Goal: Find specific page/section: Find specific page/section

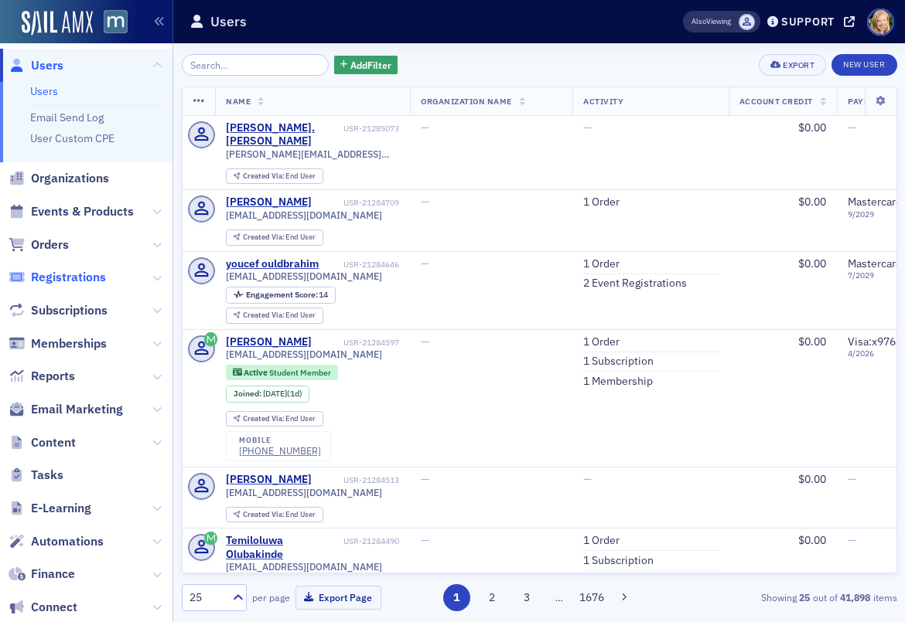
click at [63, 274] on span "Registrations" at bounding box center [68, 277] width 75 height 17
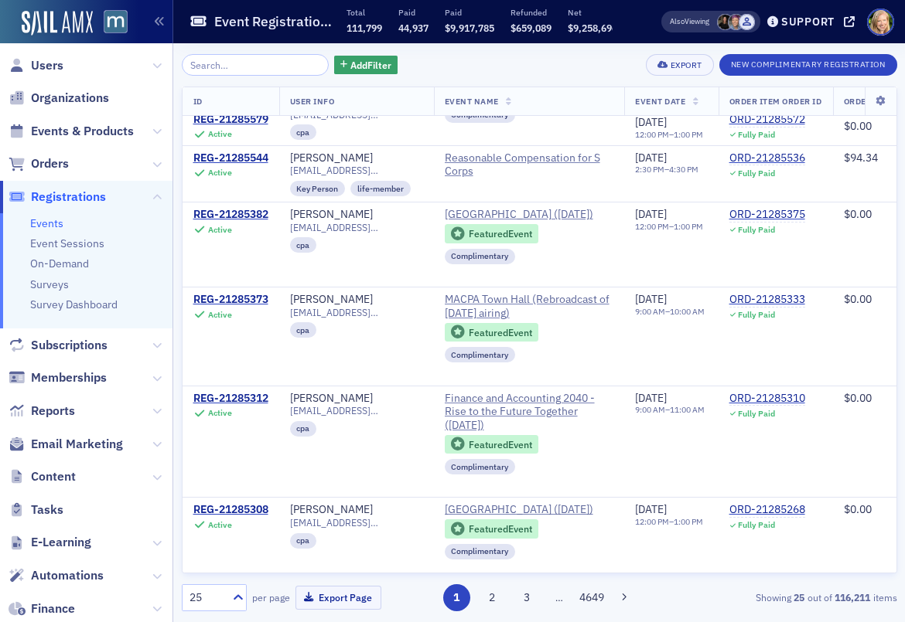
scroll to position [127, 0]
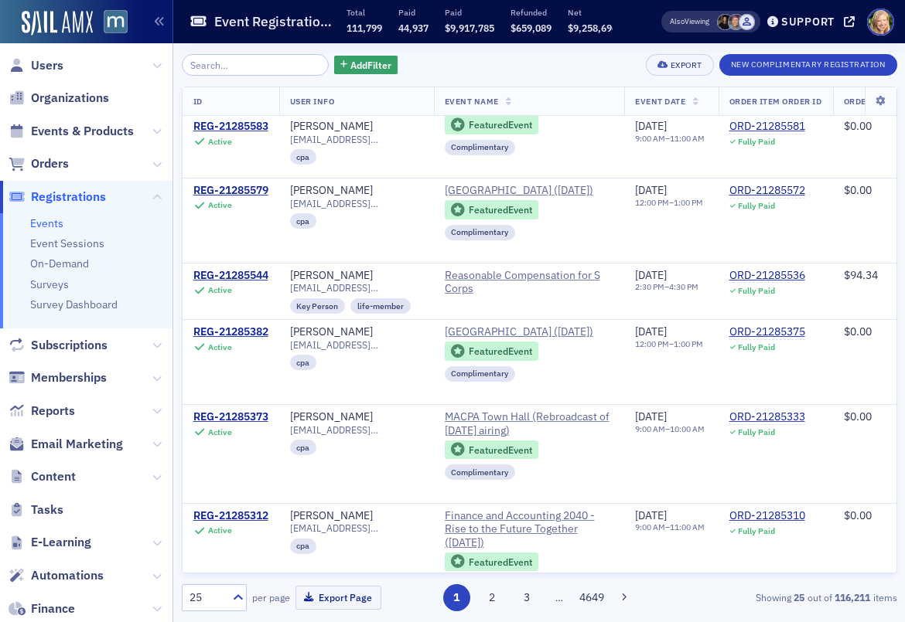
click at [231, 60] on input "search" at bounding box center [256, 65] width 148 height 22
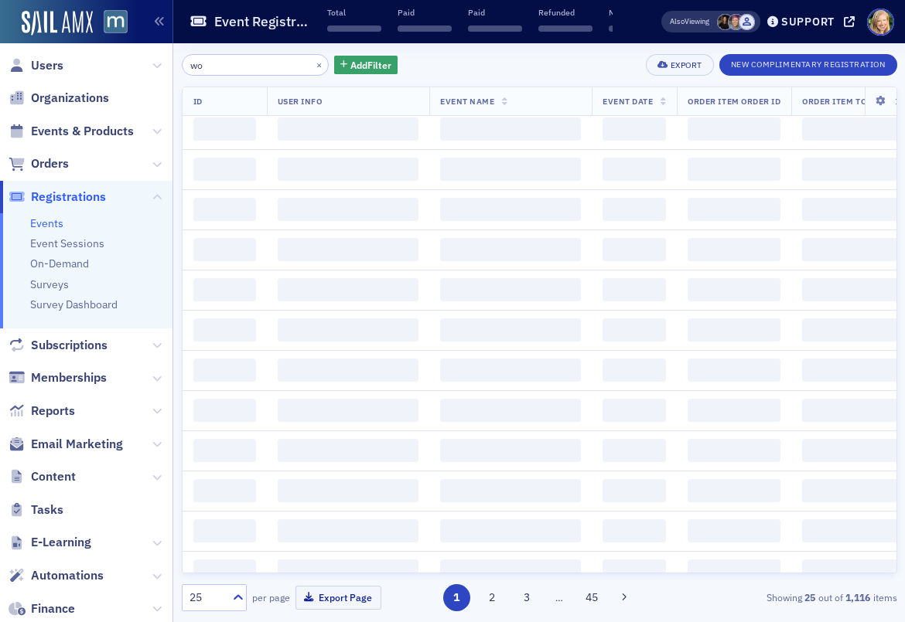
type input "w"
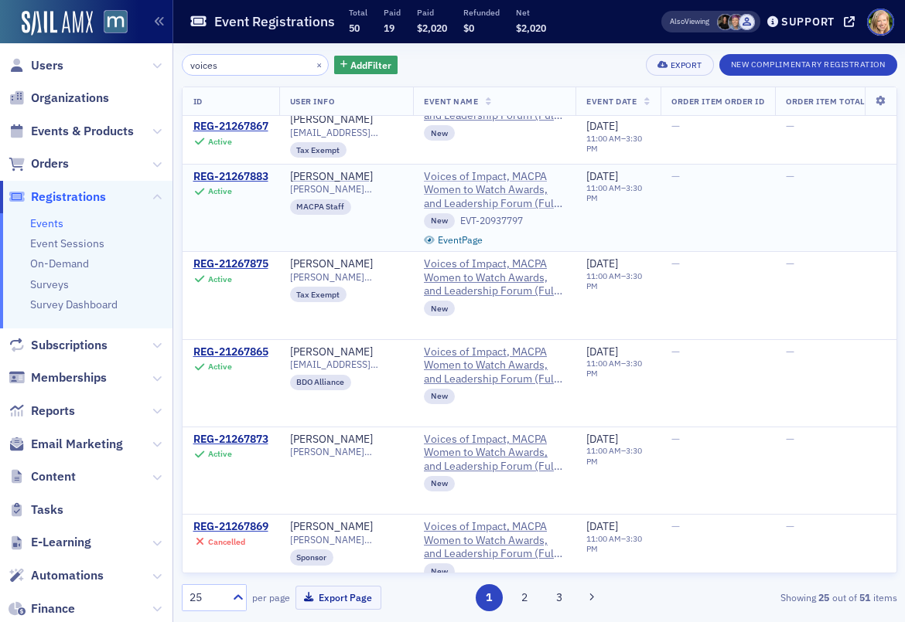
type input "voices"
click at [458, 180] on span "Voices of Impact, MACPA Women to Watch Awards, and Leadership Forum (Full Day A…" at bounding box center [494, 190] width 141 height 41
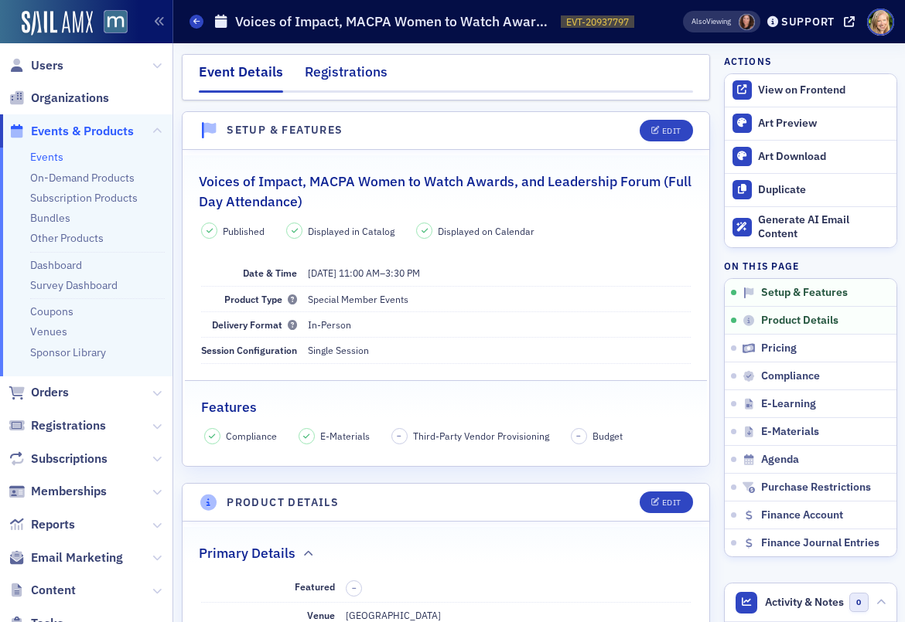
click at [379, 76] on div "Registrations" at bounding box center [346, 76] width 83 height 29
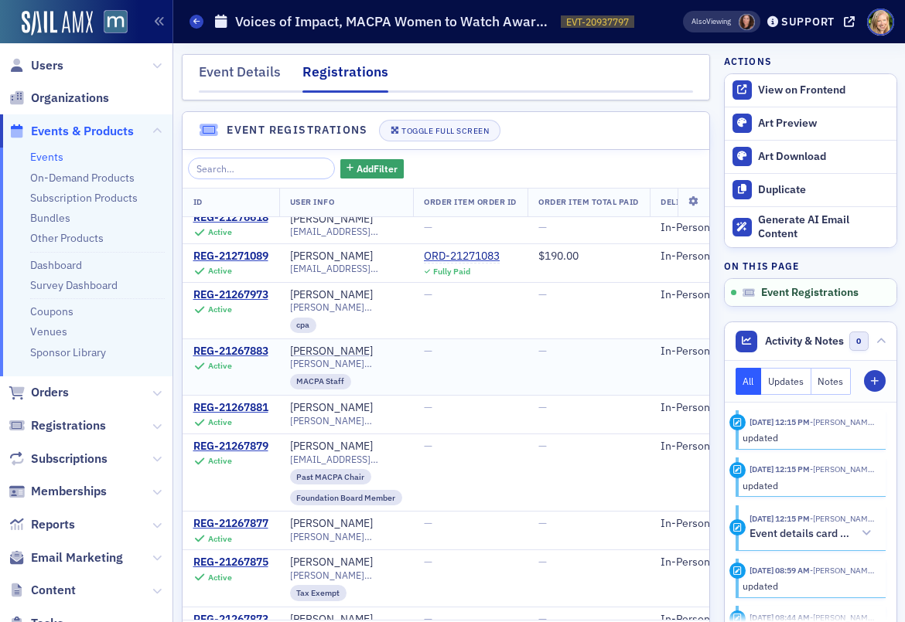
scroll to position [14, 0]
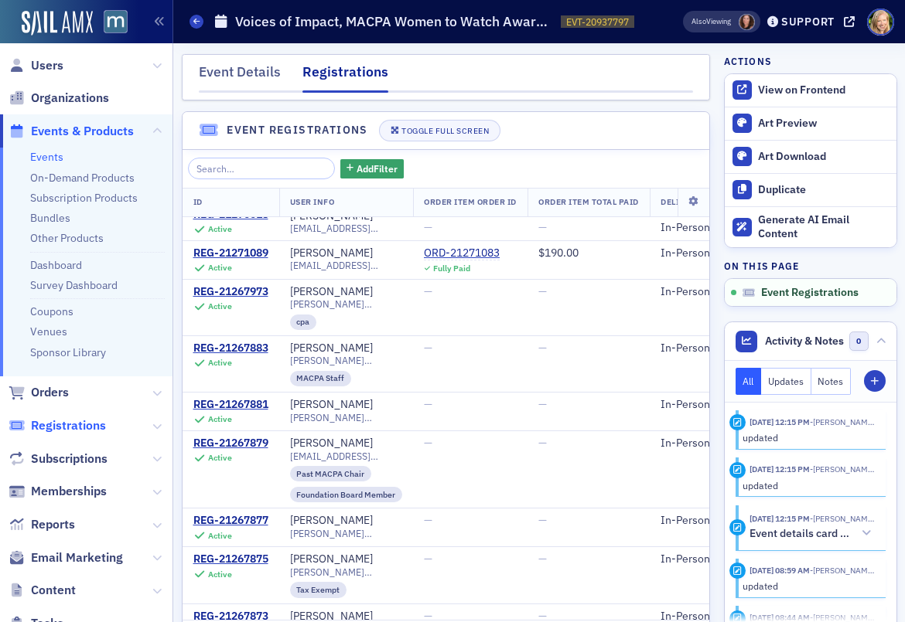
click at [67, 421] on span "Registrations" at bounding box center [68, 425] width 75 height 17
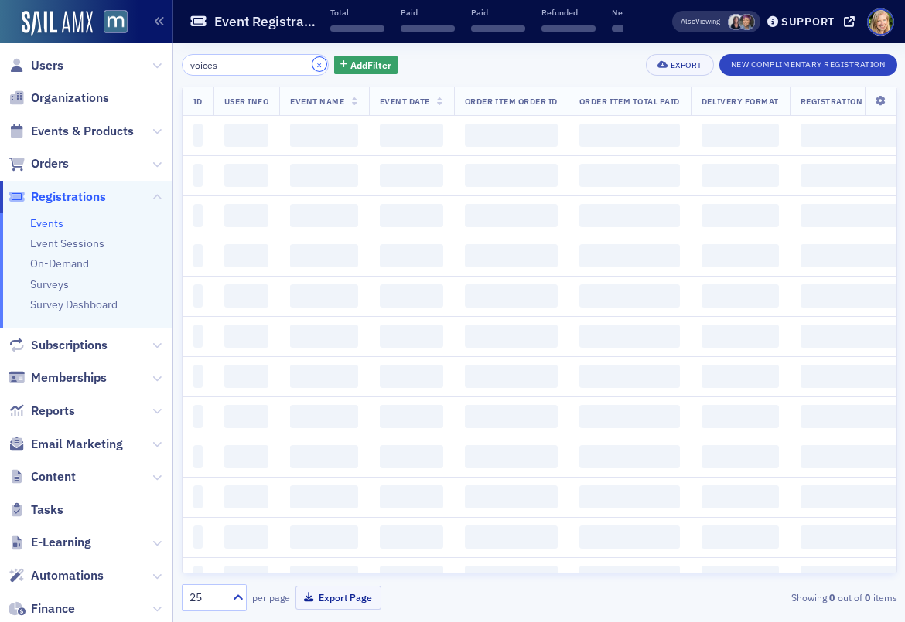
click at [312, 65] on button "×" at bounding box center [319, 64] width 14 height 14
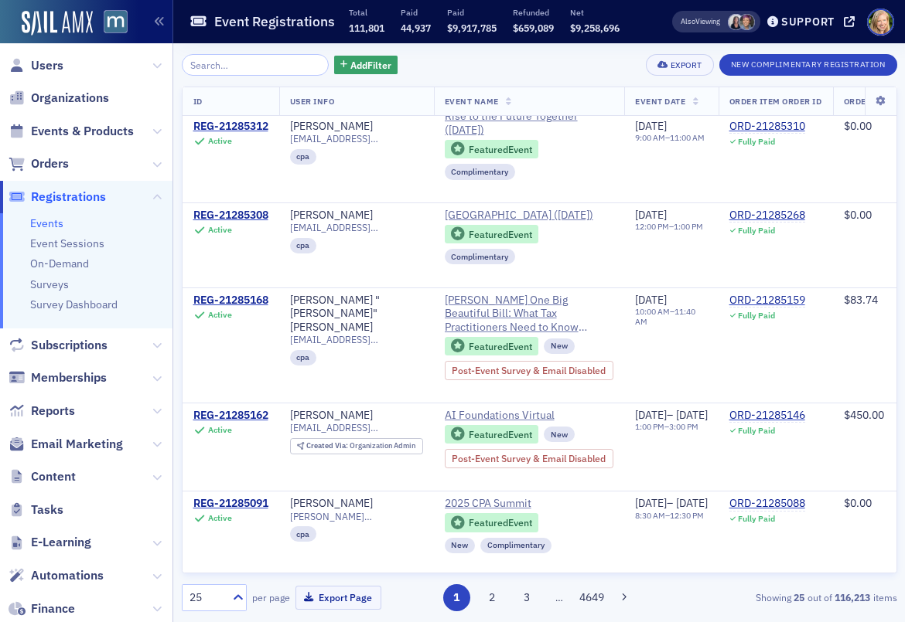
scroll to position [887, 0]
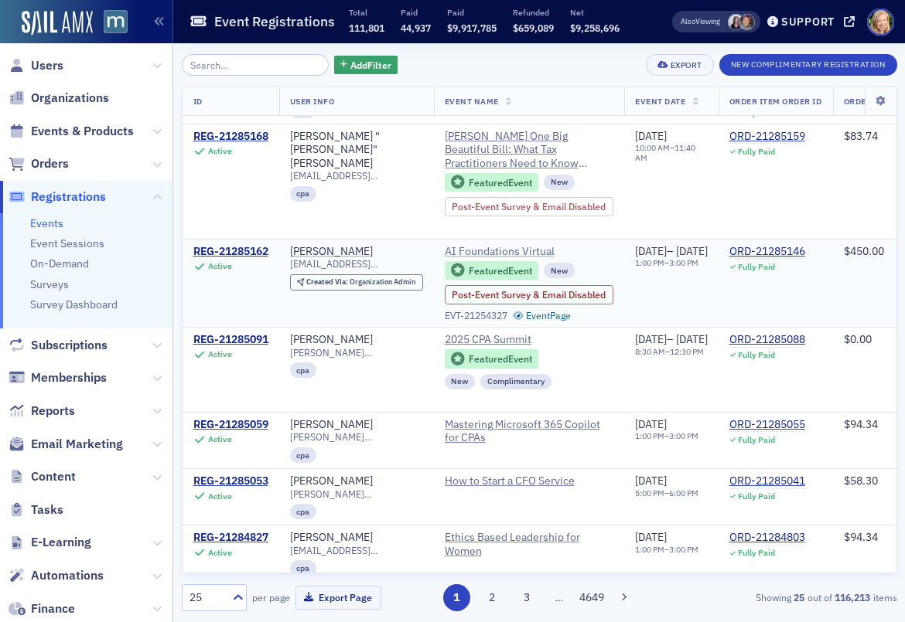
click at [528, 259] on span "AI Foundations Virtual" at bounding box center [515, 252] width 141 height 14
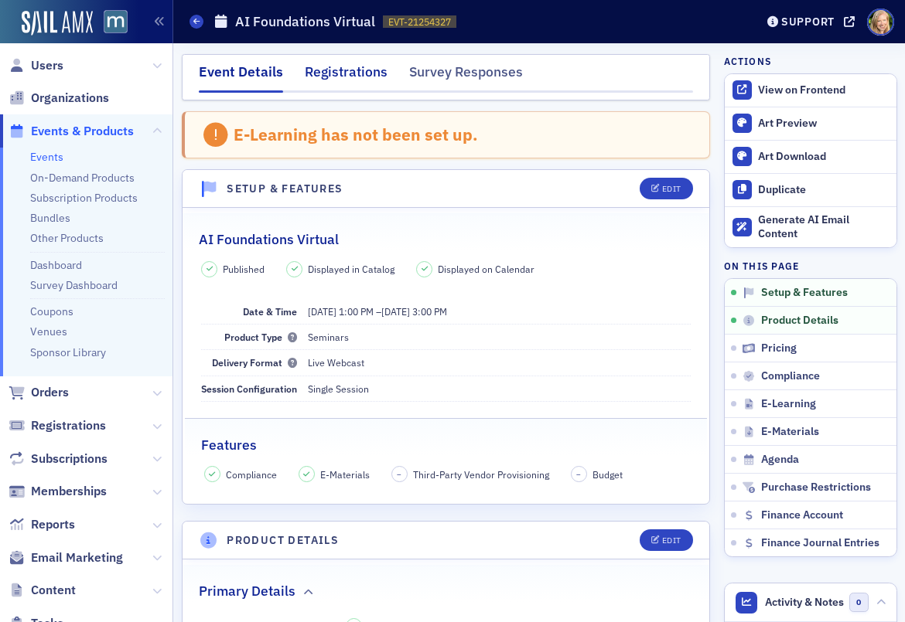
click at [356, 70] on div "Registrations" at bounding box center [346, 76] width 83 height 29
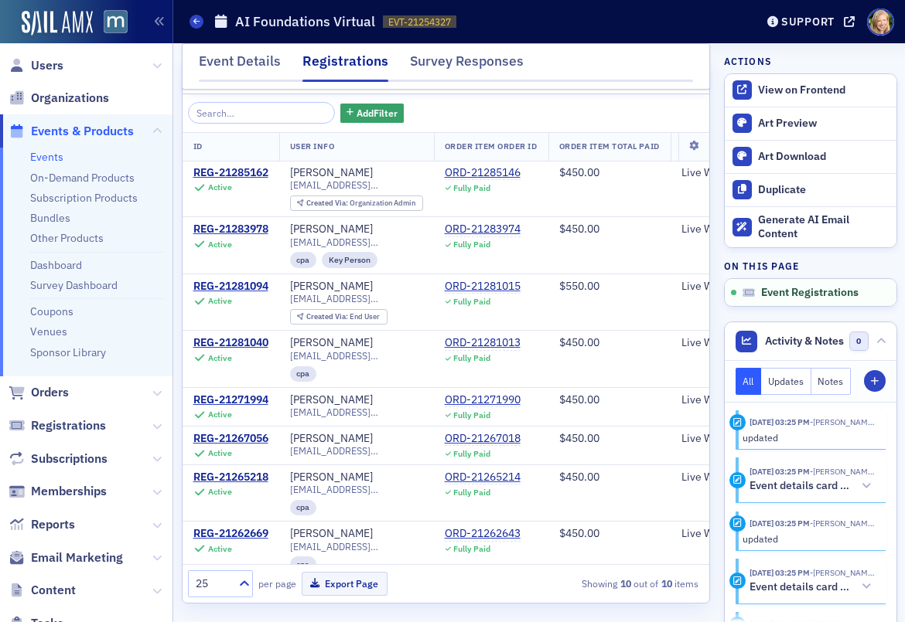
click at [51, 158] on link "Events" at bounding box center [46, 157] width 33 height 14
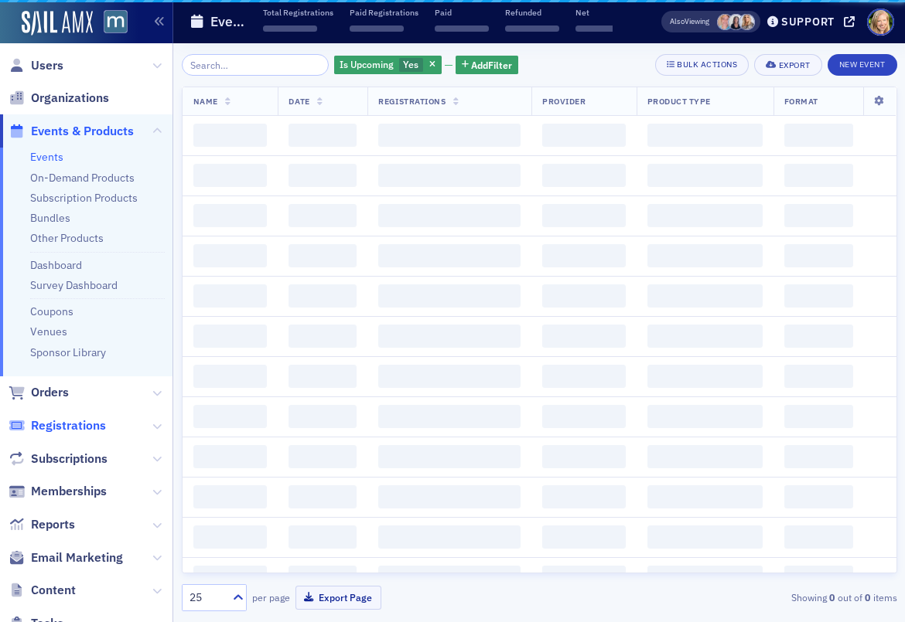
click at [71, 424] on span "Registrations" at bounding box center [68, 425] width 75 height 17
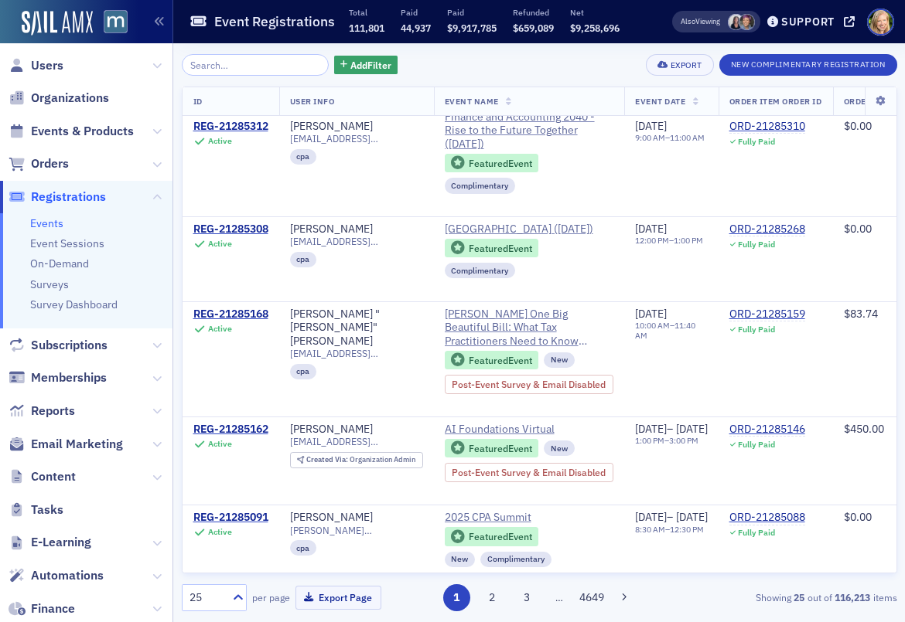
scroll to position [670, 0]
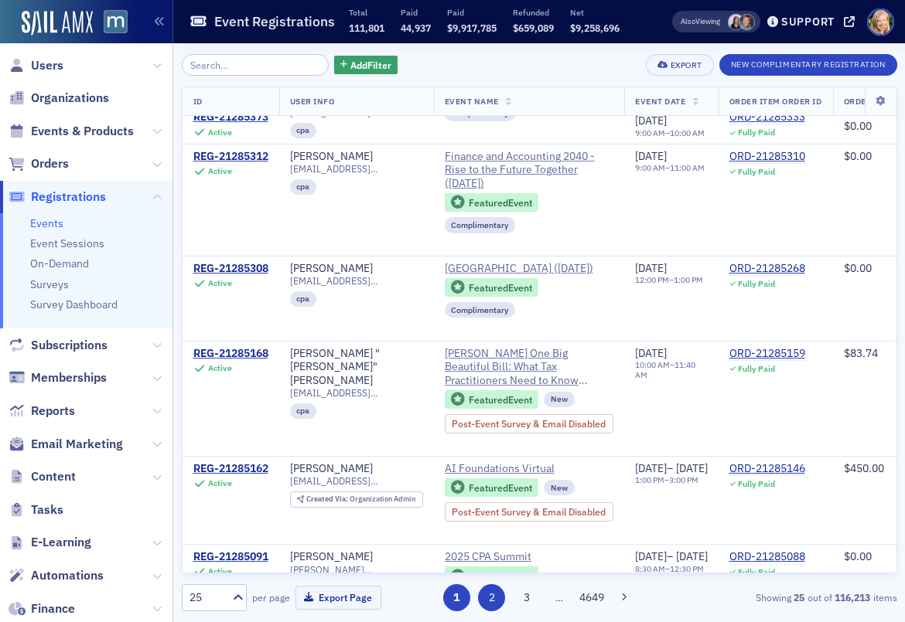
click at [486, 601] on button "2" at bounding box center [491, 597] width 27 height 27
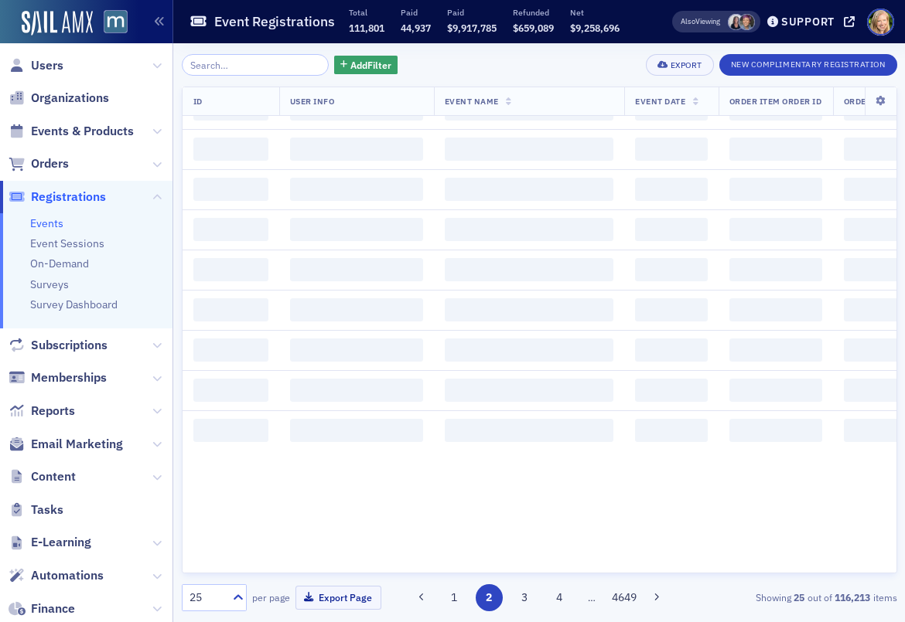
scroll to position [0, 0]
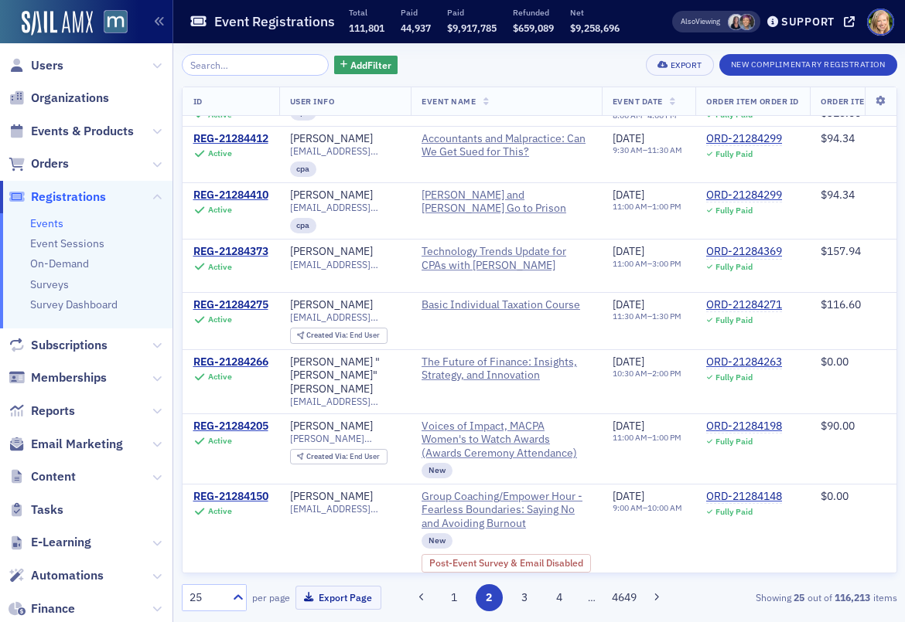
scroll to position [811, 0]
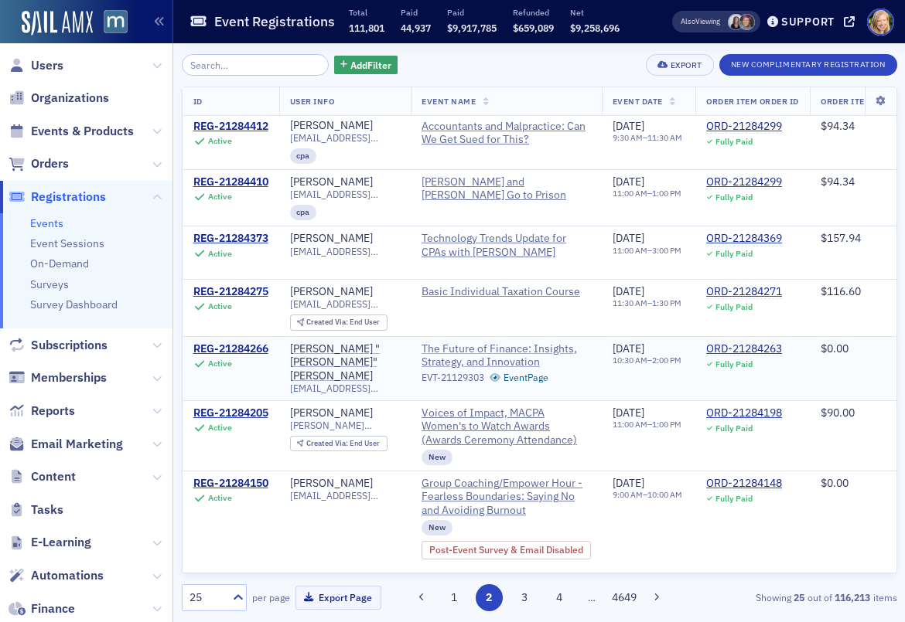
click at [489, 365] on span "The Future of Finance: Insights, Strategy, and Innovation" at bounding box center [505, 356] width 169 height 27
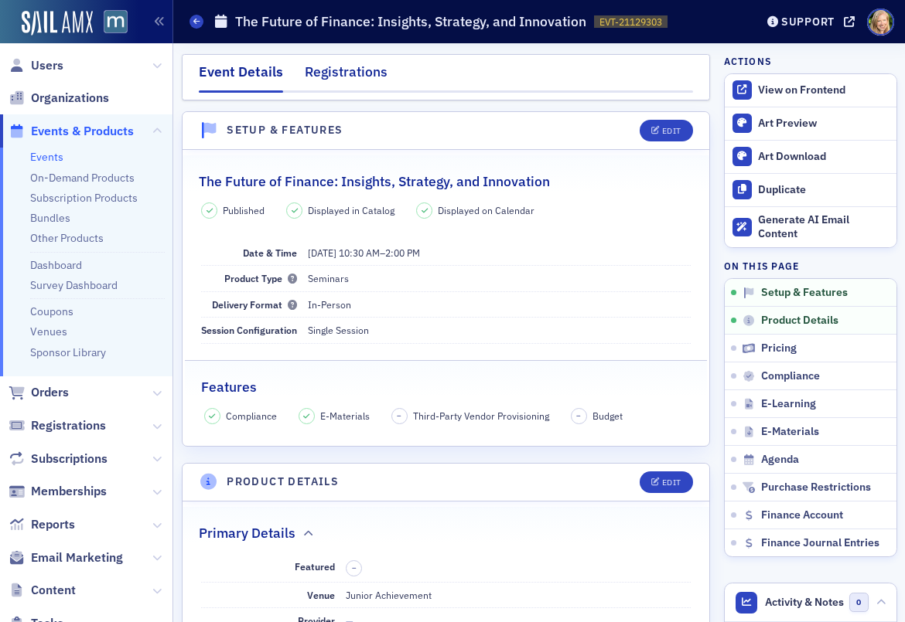
click at [346, 75] on div "Registrations" at bounding box center [346, 76] width 83 height 29
